Goal: Task Accomplishment & Management: Complete application form

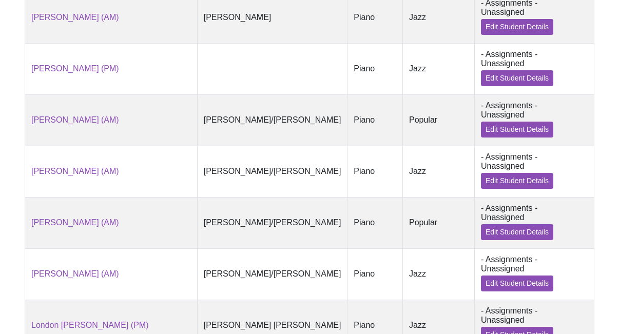
scroll to position [760, 0]
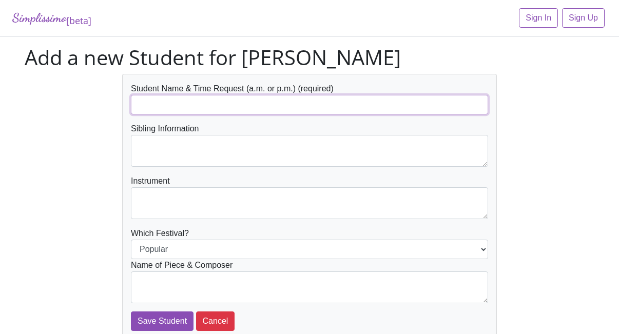
click at [195, 106] on input "text" at bounding box center [309, 105] width 357 height 20
type input "R"
type input "[PERSON_NAME] (early AM)"
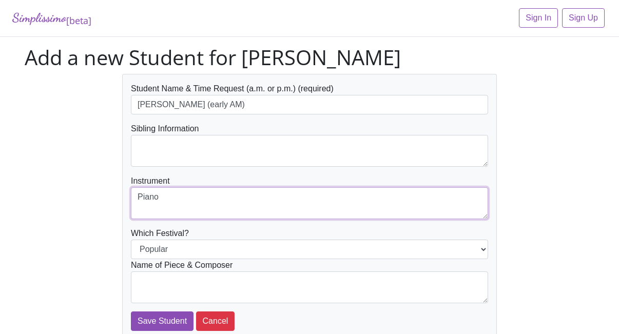
type textarea "Piano"
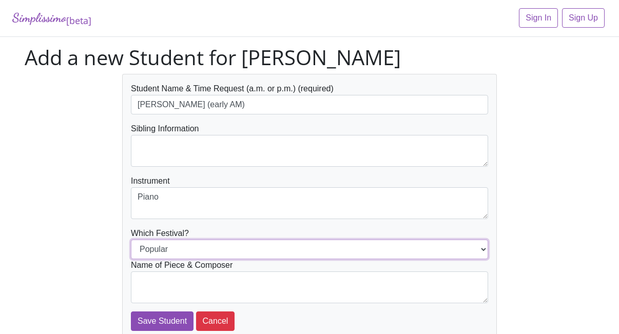
select select "Jazz"
click at [131, 240] on select "Popular Jazz" at bounding box center [309, 250] width 357 height 20
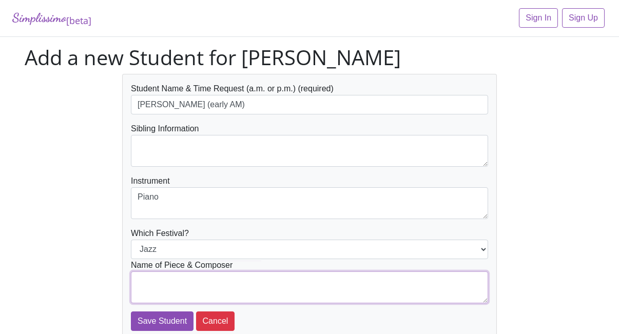
click at [163, 282] on textarea at bounding box center [309, 288] width 357 height 32
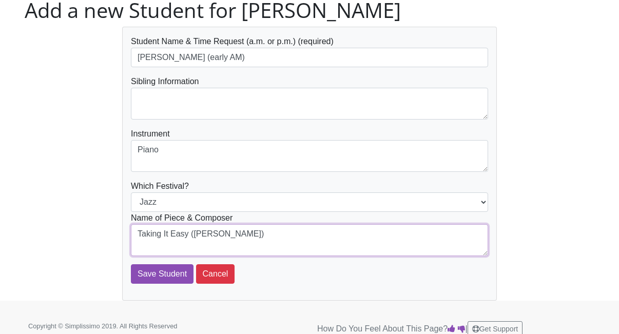
scroll to position [48, 0]
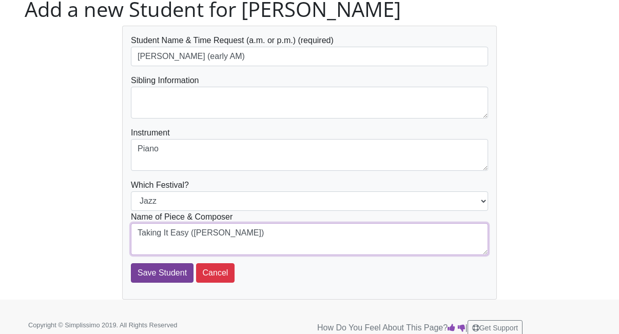
type textarea "Taking It Easy (M. Mier)"
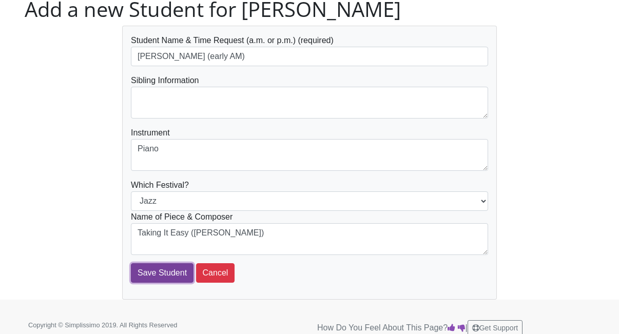
click at [178, 276] on input "Save Student" at bounding box center [162, 273] width 63 height 20
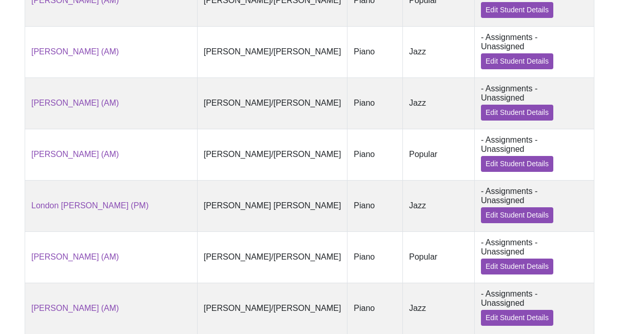
scroll to position [803, 0]
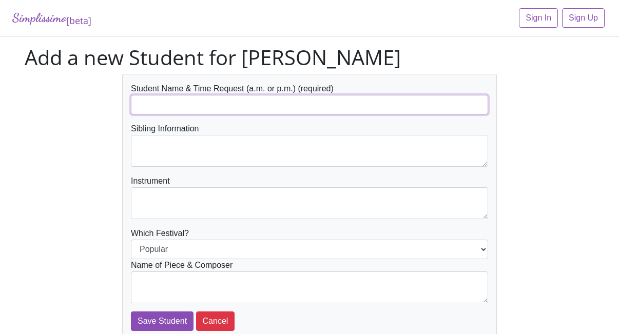
click at [164, 104] on input "text" at bounding box center [309, 105] width 357 height 20
type input "[PERSON_NAME] (PM)"
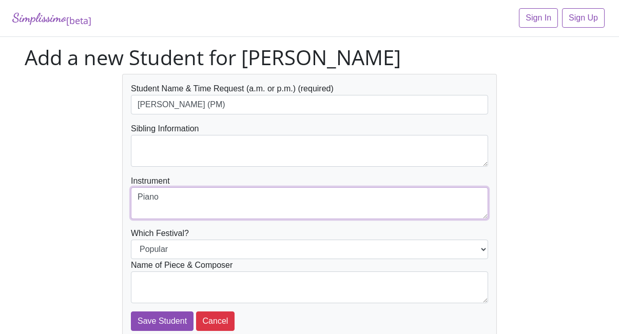
type textarea "Piano"
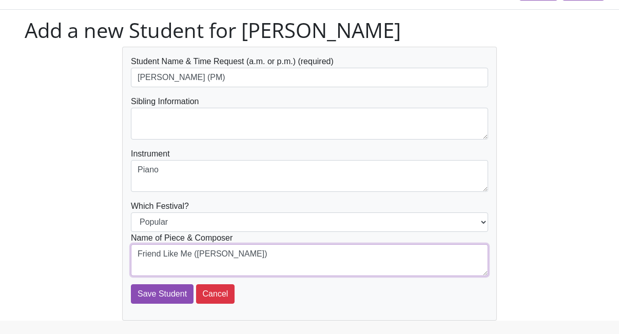
scroll to position [47, 0]
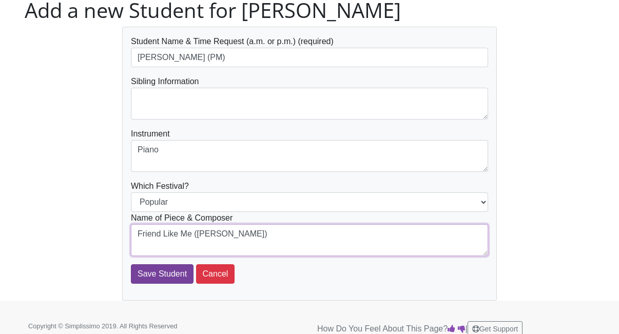
type textarea "Friend Like Me (A. Menken)"
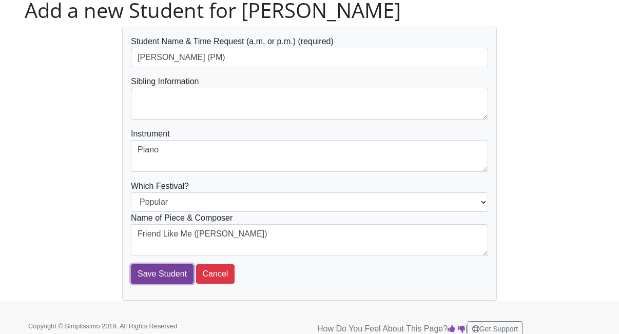
click at [168, 274] on input "Save Student" at bounding box center [162, 274] width 63 height 20
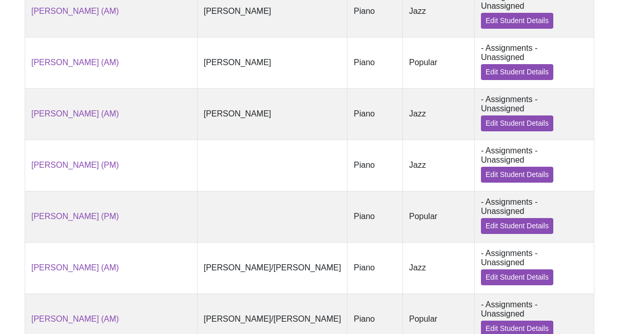
scroll to position [845, 0]
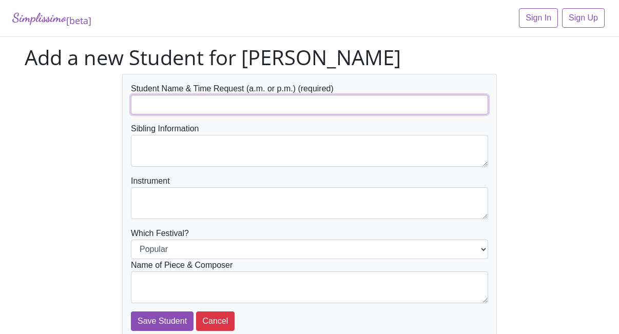
click at [192, 102] on input "text" at bounding box center [309, 105] width 357 height 20
type input "[PERSON_NAME] (AM)"
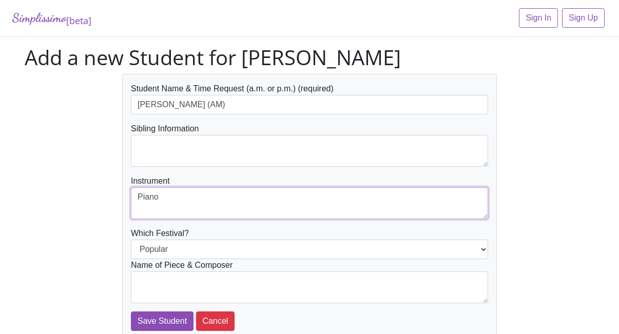
type textarea "Piano"
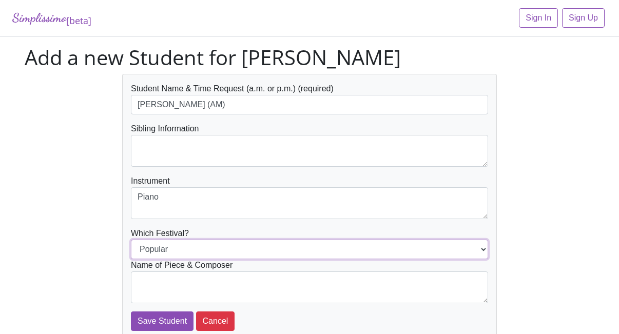
select select "Jazz"
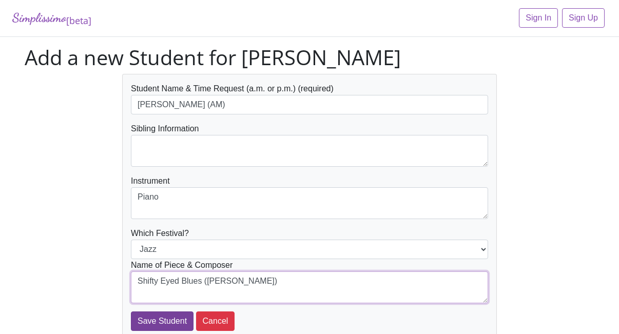
type textarea "Shifty Eyed Blues (P. Keveren)"
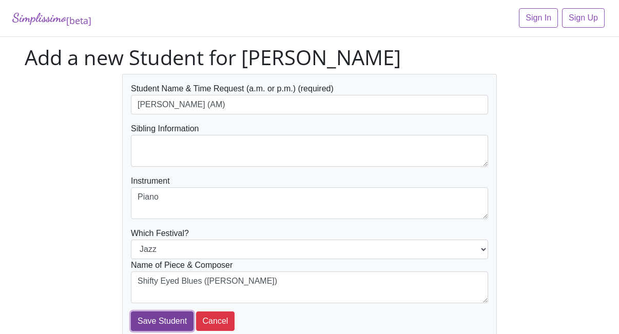
click at [168, 321] on input "Save Student" at bounding box center [162, 322] width 63 height 20
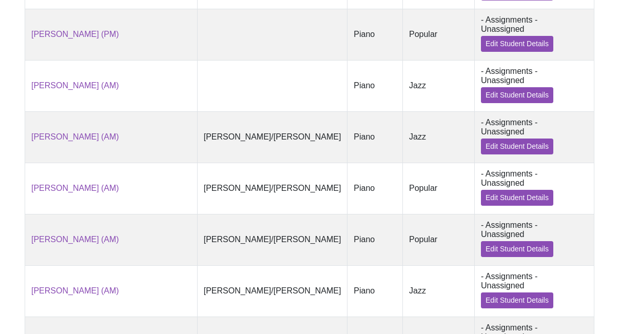
scroll to position [888, 0]
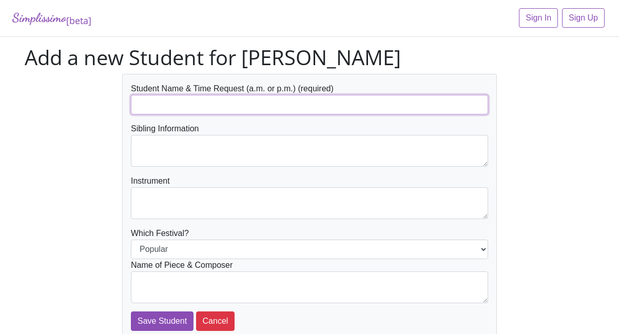
click at [176, 101] on input "text" at bounding box center [309, 105] width 357 height 20
type input "[PERSON_NAME] (AM)"
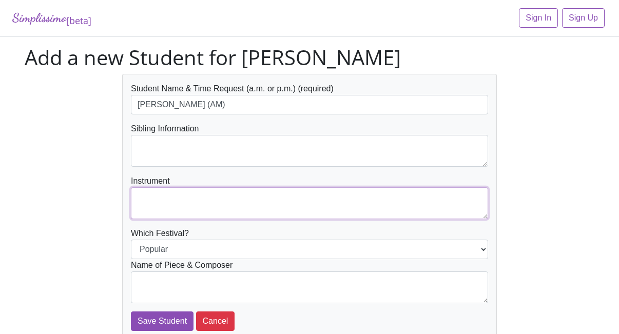
click at [202, 204] on textarea at bounding box center [309, 203] width 357 height 32
type textarea "Piano"
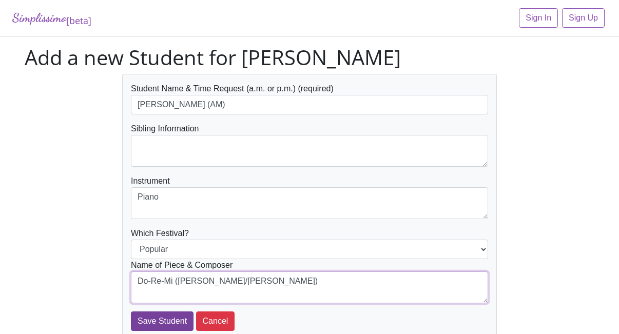
type textarea "Do-Re-Mi (Rodgers/Hammerstein)"
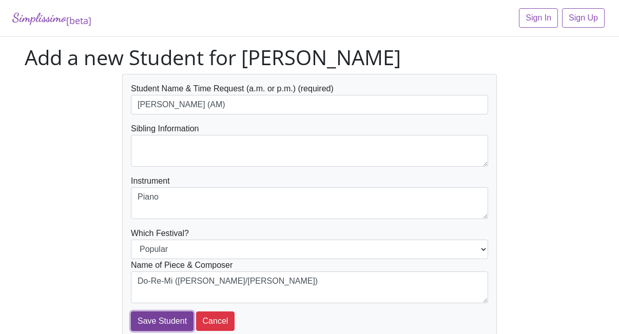
click at [181, 321] on input "Save Student" at bounding box center [162, 322] width 63 height 20
